Goal: Task Accomplishment & Management: Use online tool/utility

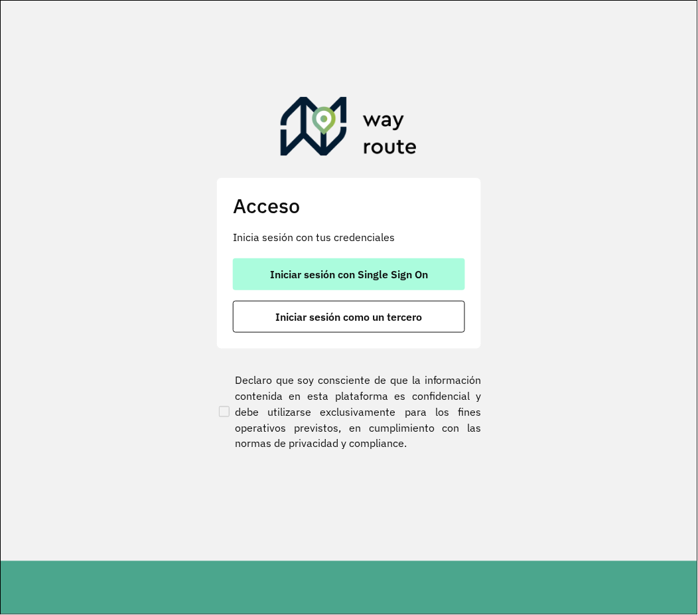
click at [397, 273] on span "Iniciar sesión con Single Sign On" at bounding box center [349, 274] width 158 height 11
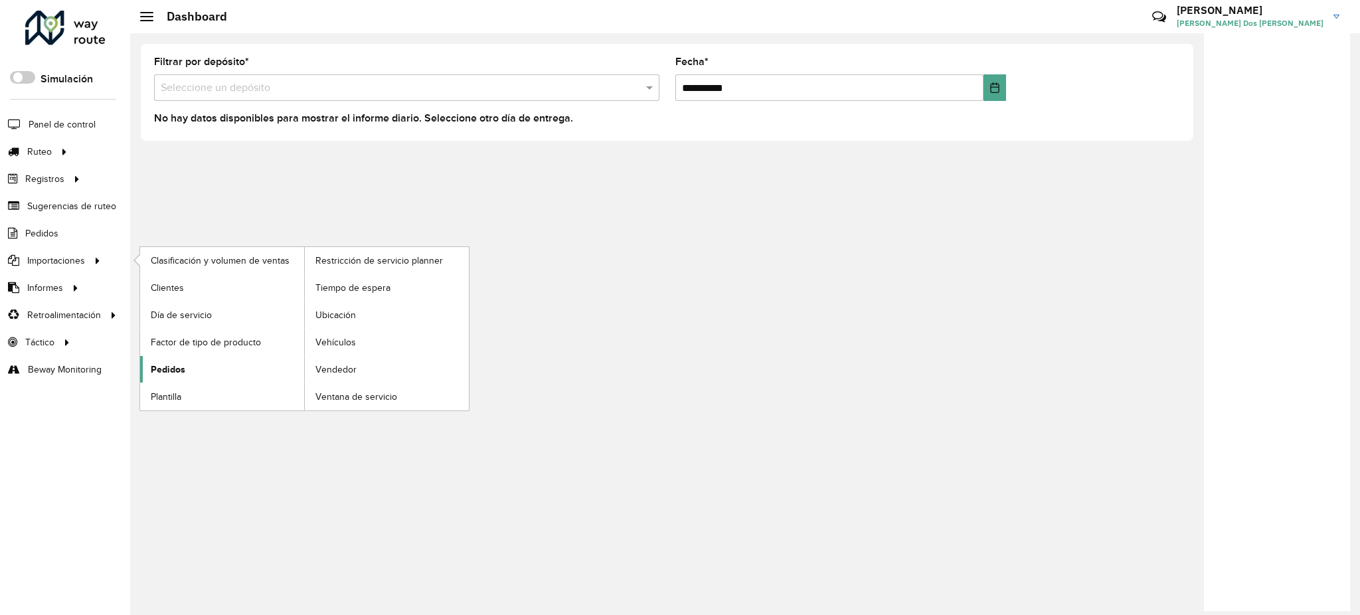
click at [175, 362] on span "Pedidos" at bounding box center [168, 369] width 35 height 14
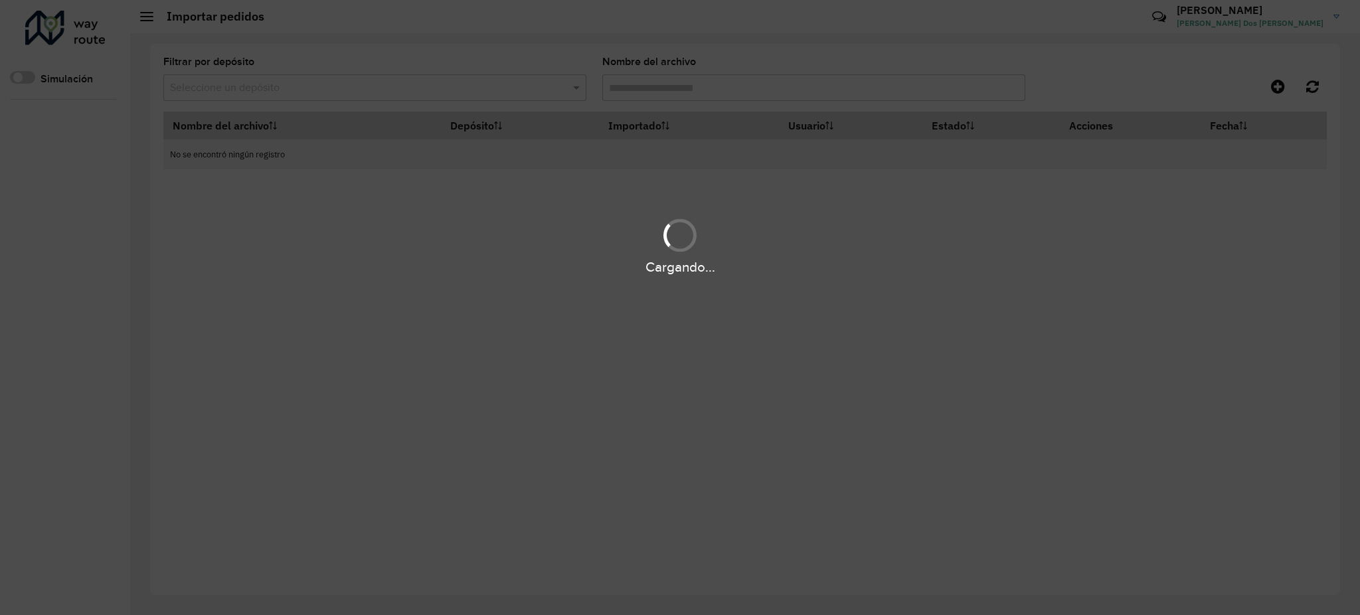
click at [493, 273] on div "Cargando..." at bounding box center [680, 267] width 1360 height 21
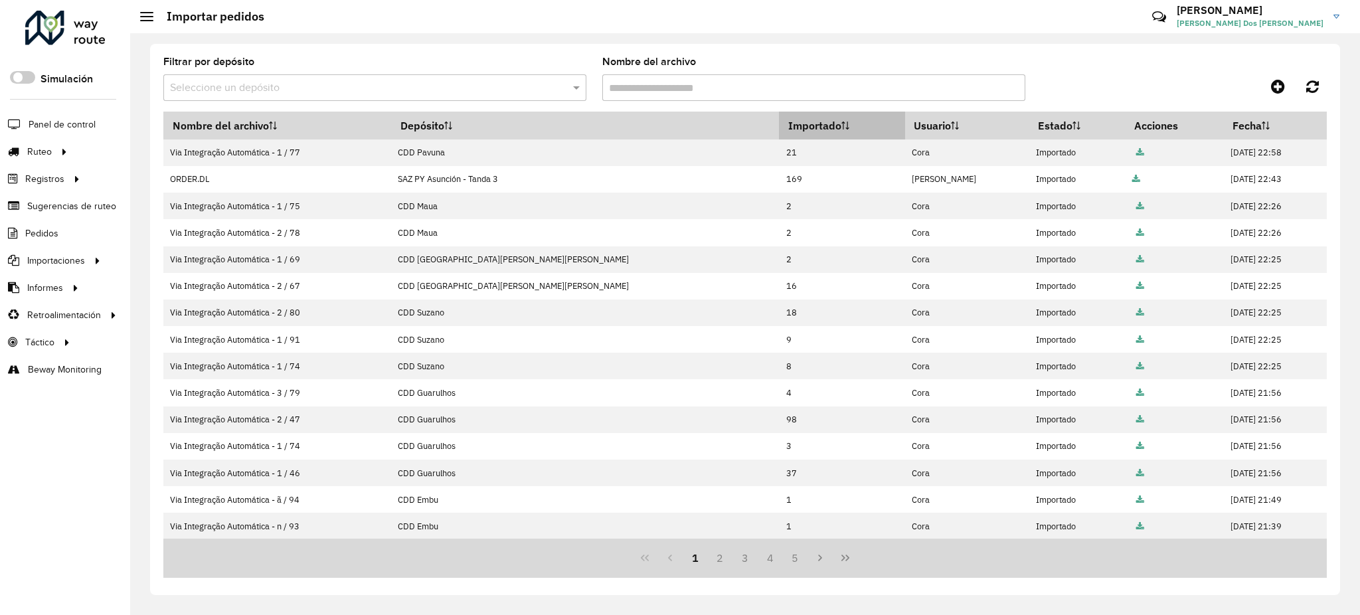
click at [779, 123] on th "Importado" at bounding box center [841, 126] width 125 height 28
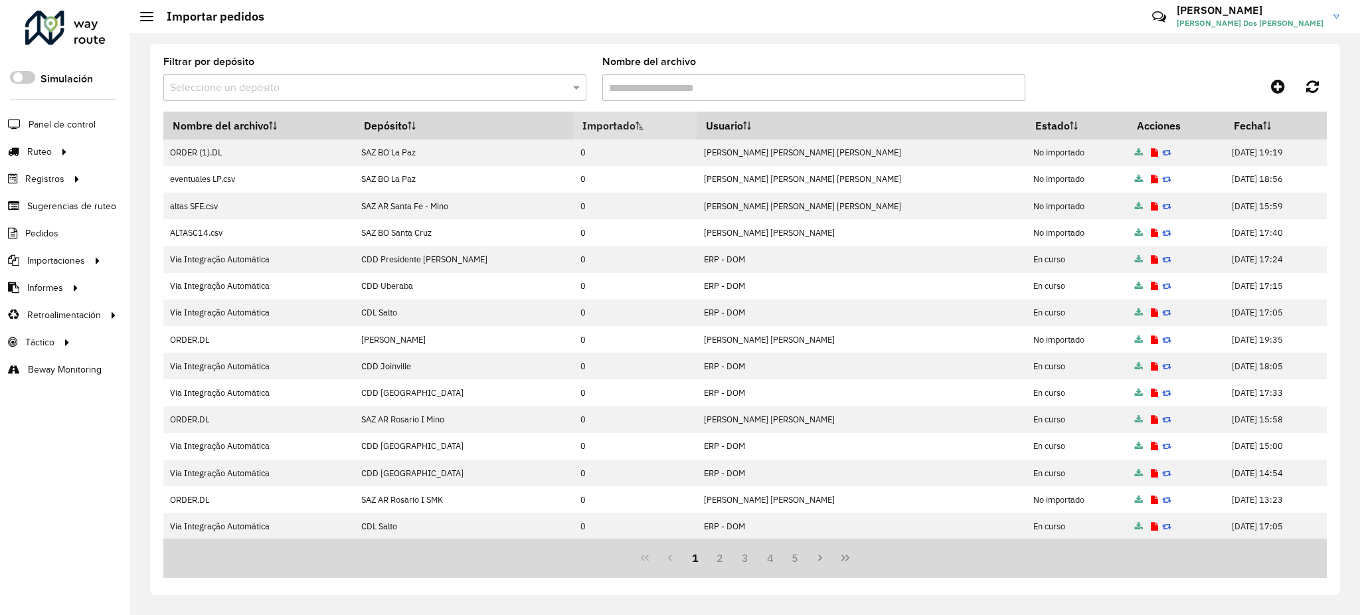
click at [619, 123] on th "Importado" at bounding box center [634, 126] width 123 height 28
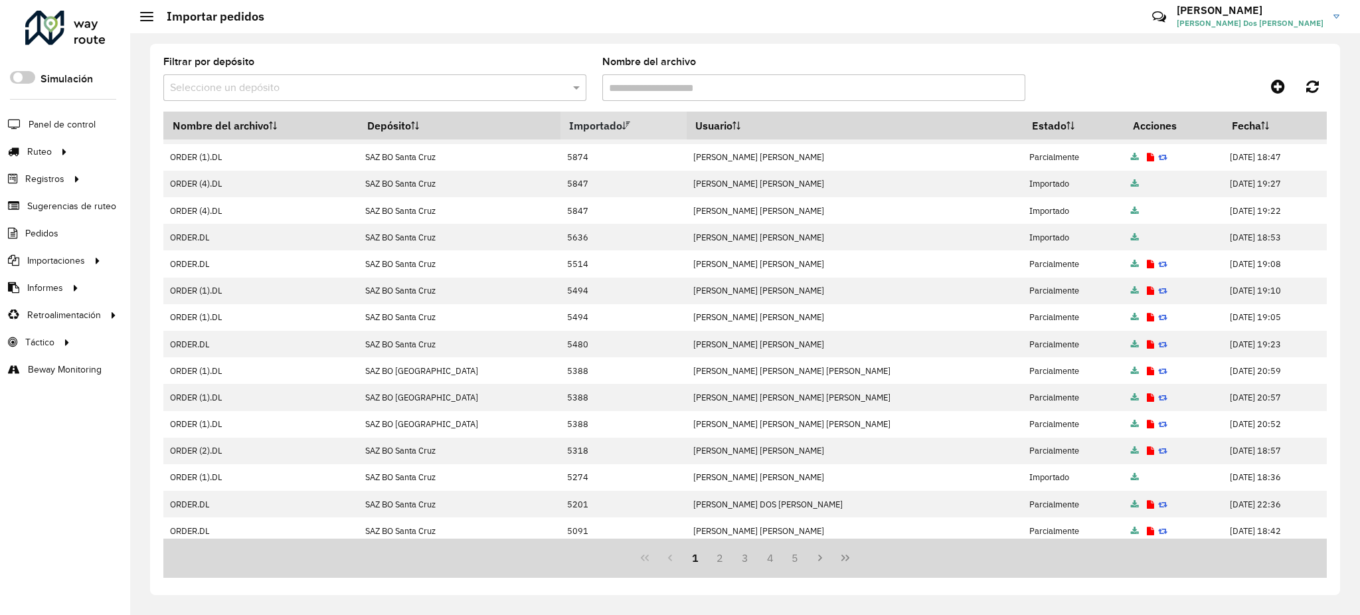
scroll to position [135, 0]
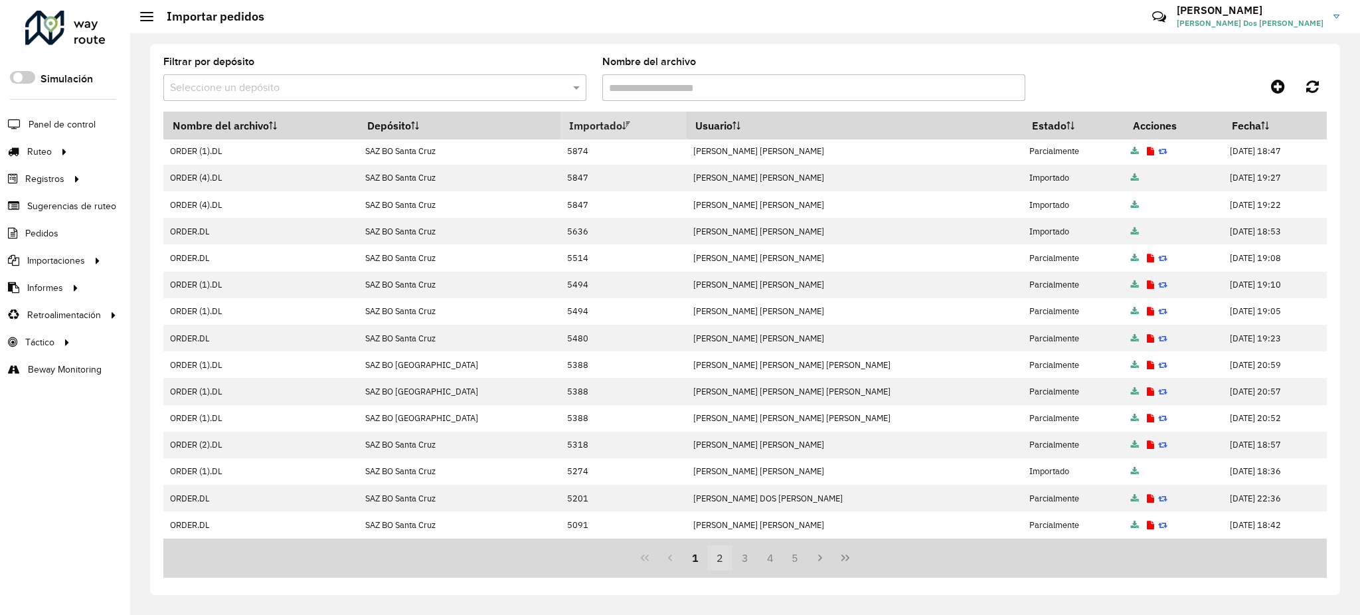
click at [725, 562] on button "2" at bounding box center [719, 557] width 25 height 25
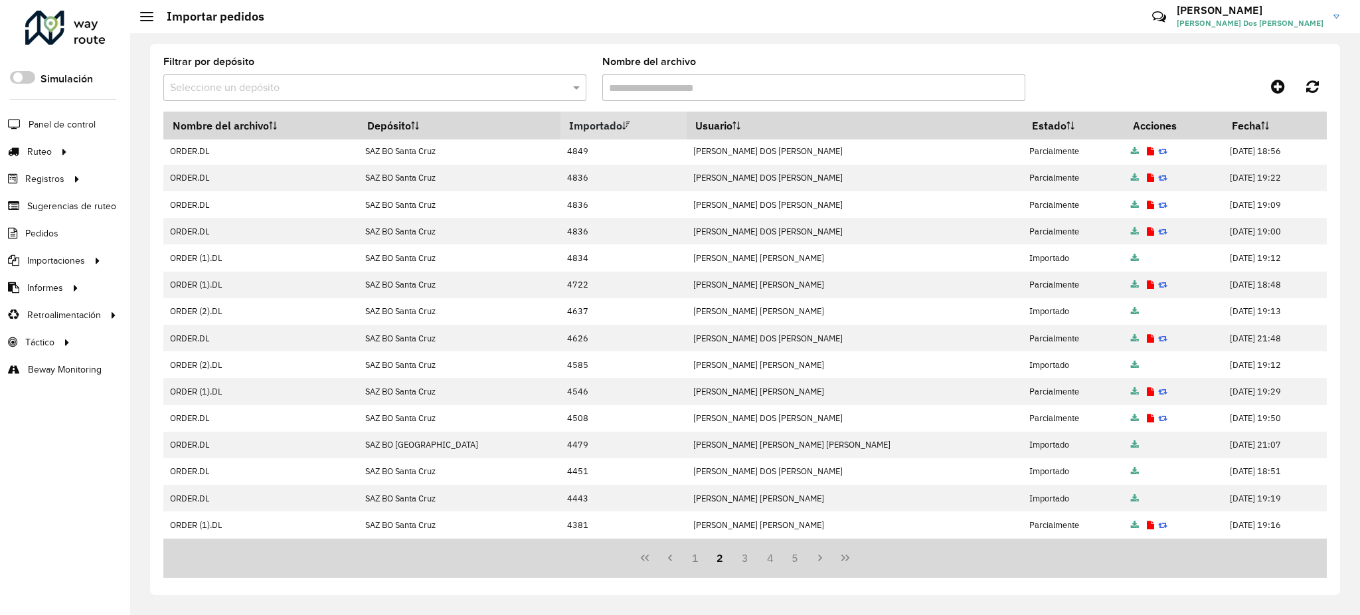
scroll to position [0, 0]
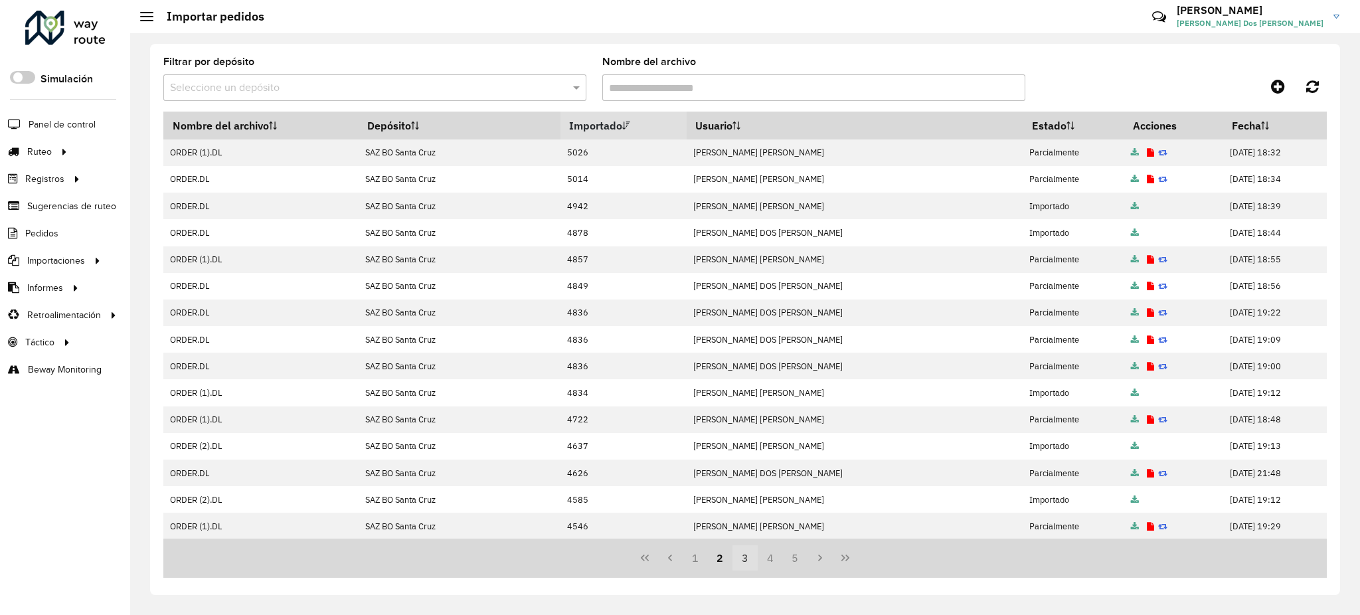
click at [740, 560] on button "3" at bounding box center [744, 557] width 25 height 25
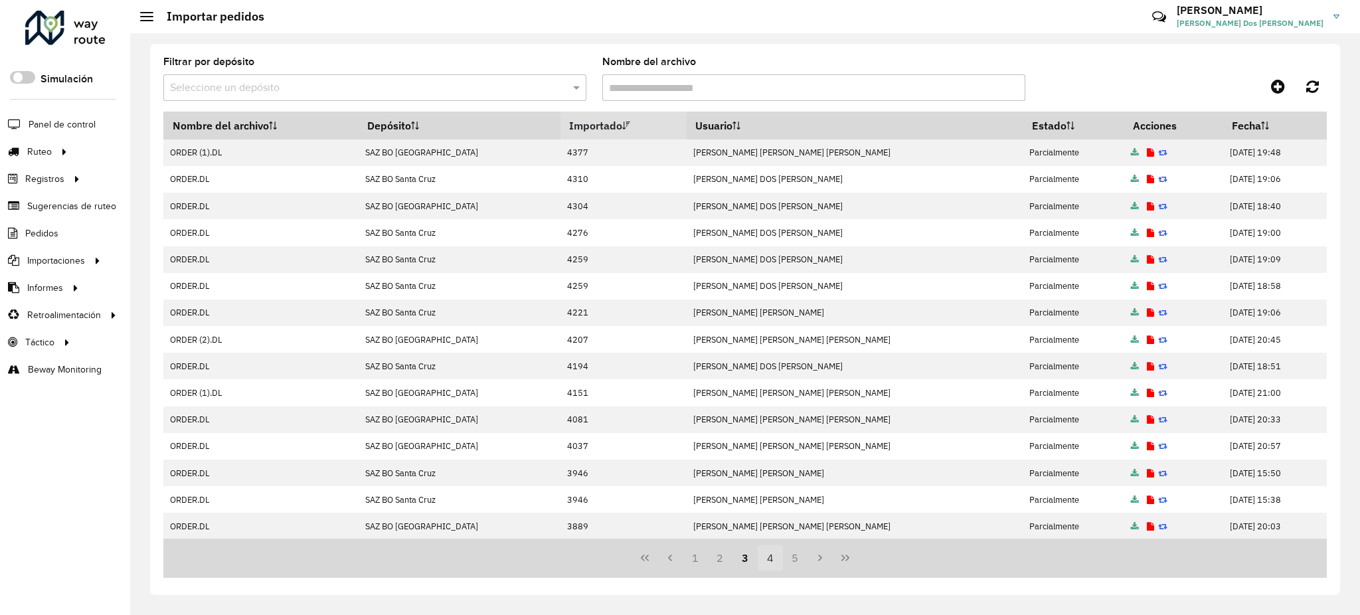
click at [767, 560] on button "4" at bounding box center [770, 557] width 25 height 25
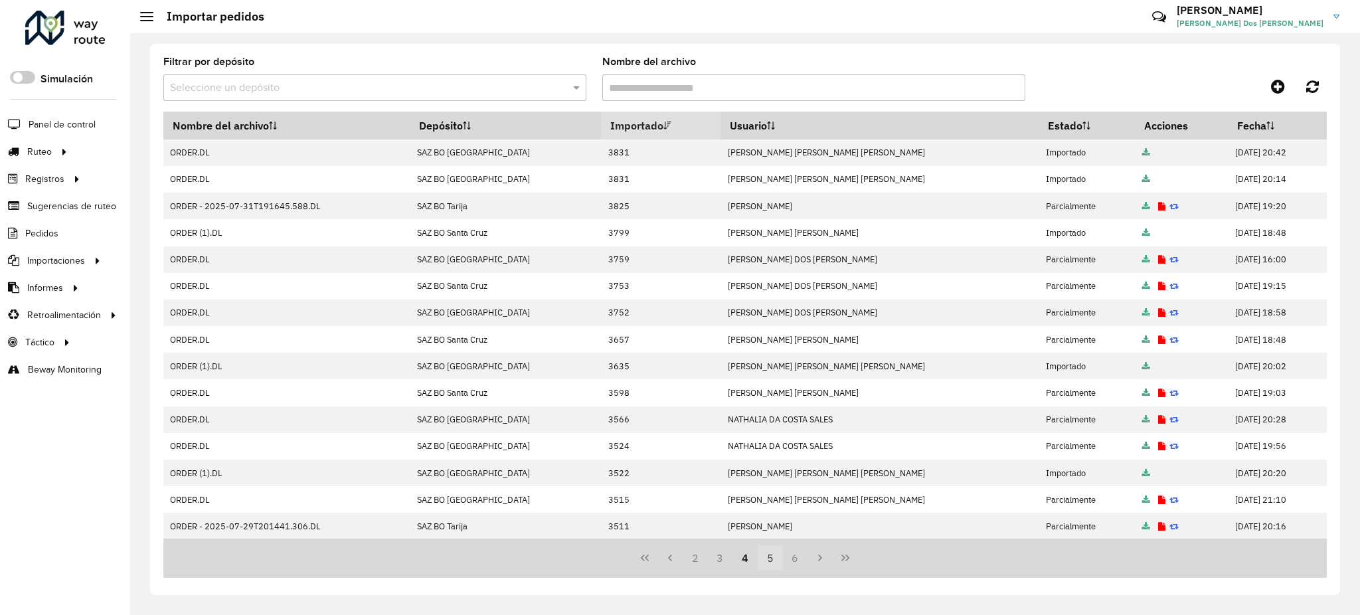
click at [777, 561] on button "5" at bounding box center [770, 557] width 25 height 25
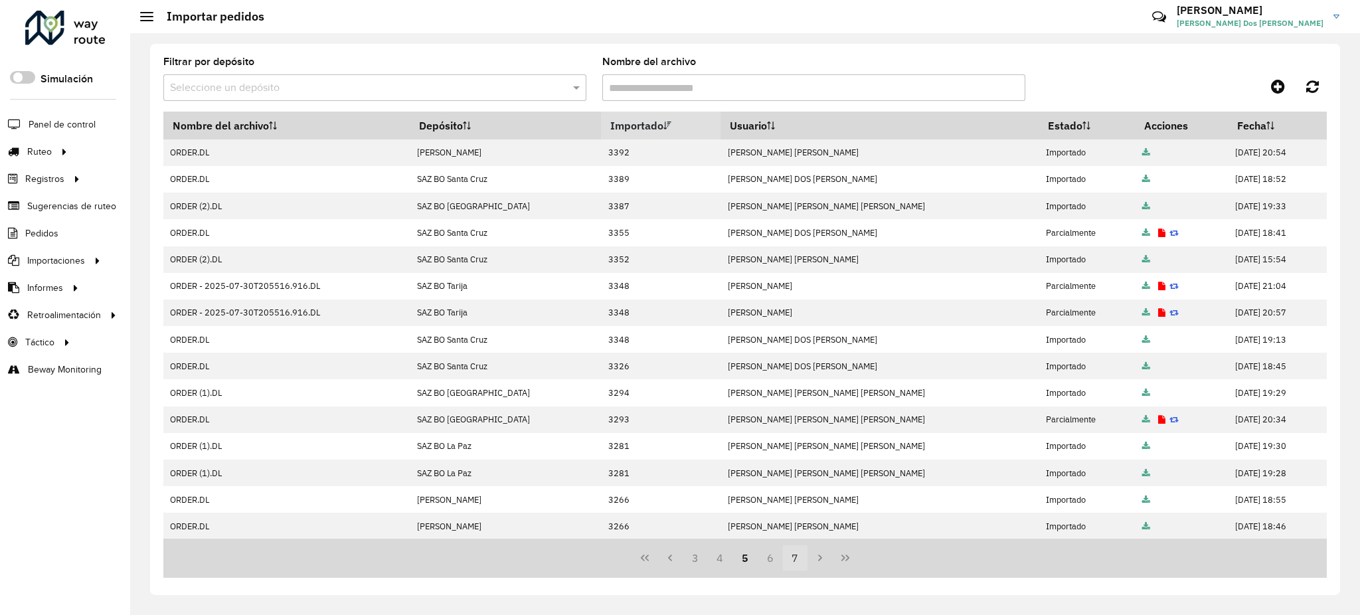
click at [797, 561] on button "7" at bounding box center [795, 557] width 25 height 25
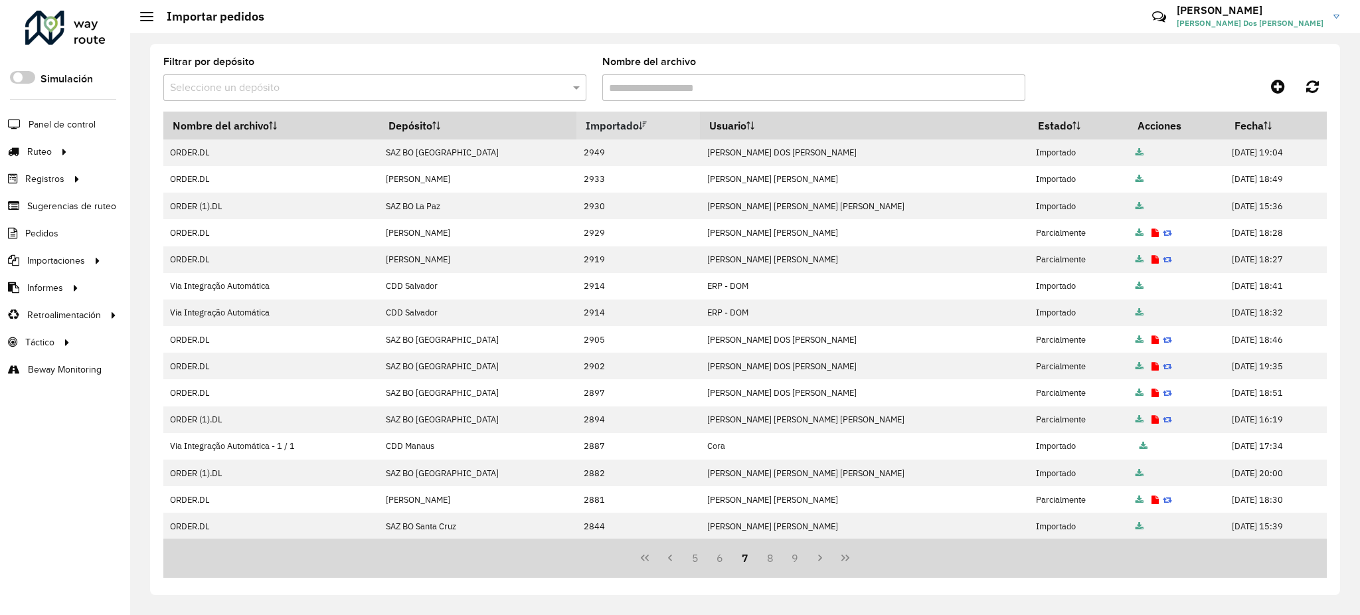
click at [681, 83] on input "Nombre del archivo" at bounding box center [813, 87] width 423 height 27
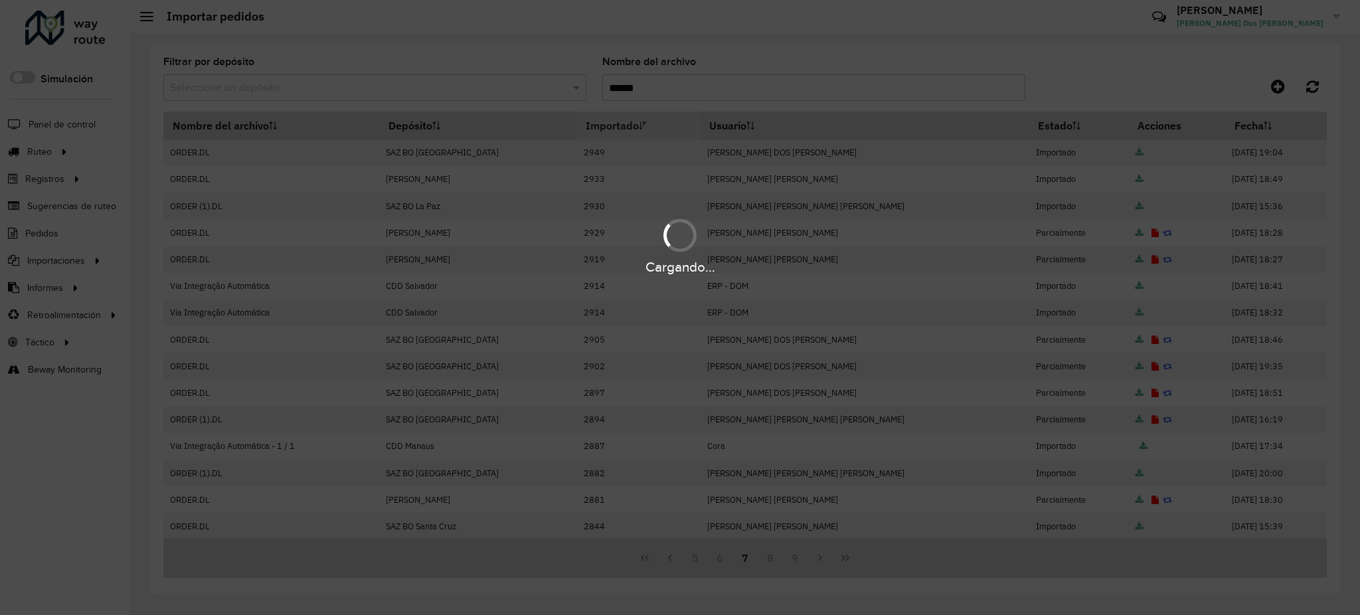
type input "******"
